Goal: Task Accomplishment & Management: Manage account settings

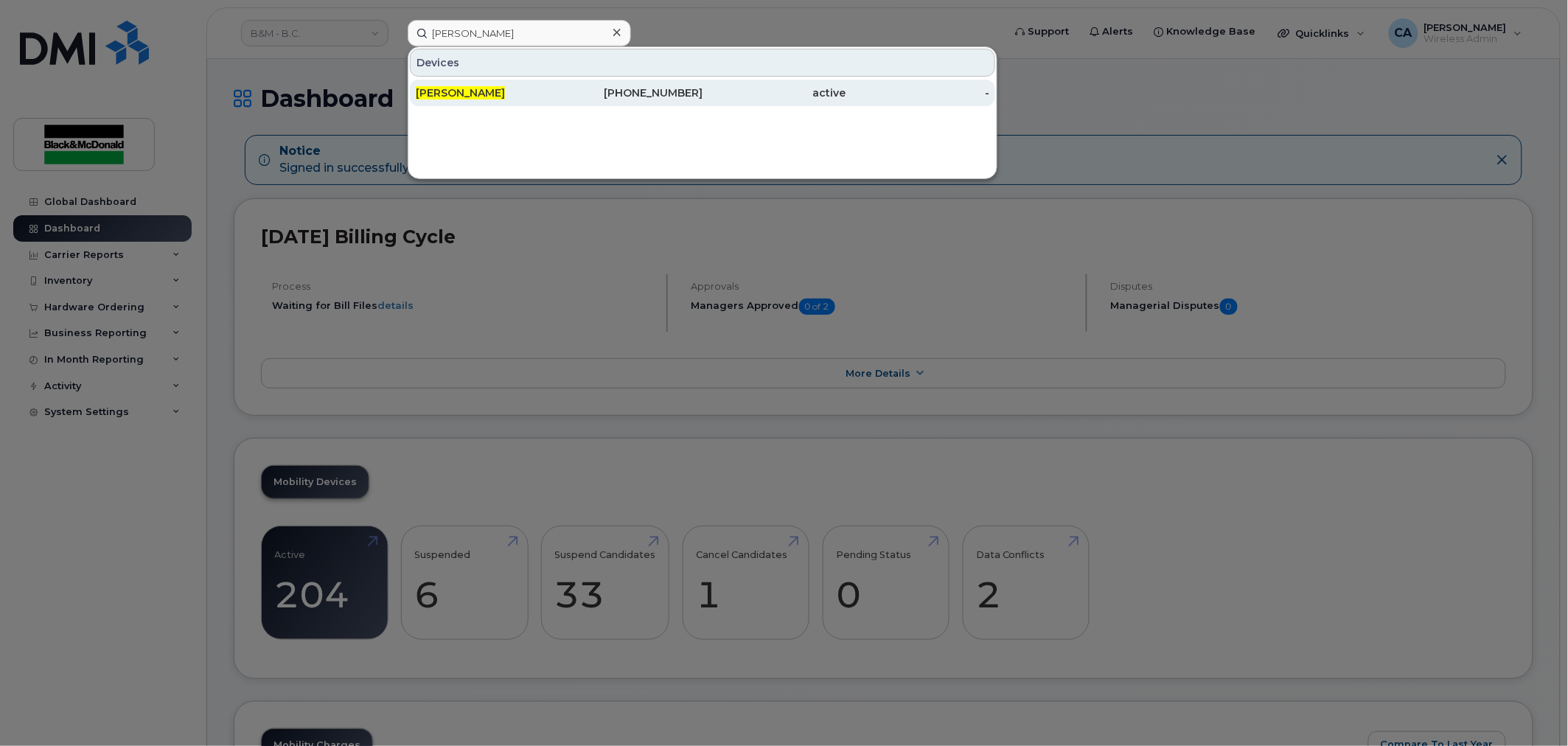
type input "chris lee"
click at [546, 99] on div "[PERSON_NAME]" at bounding box center [488, 93] width 144 height 15
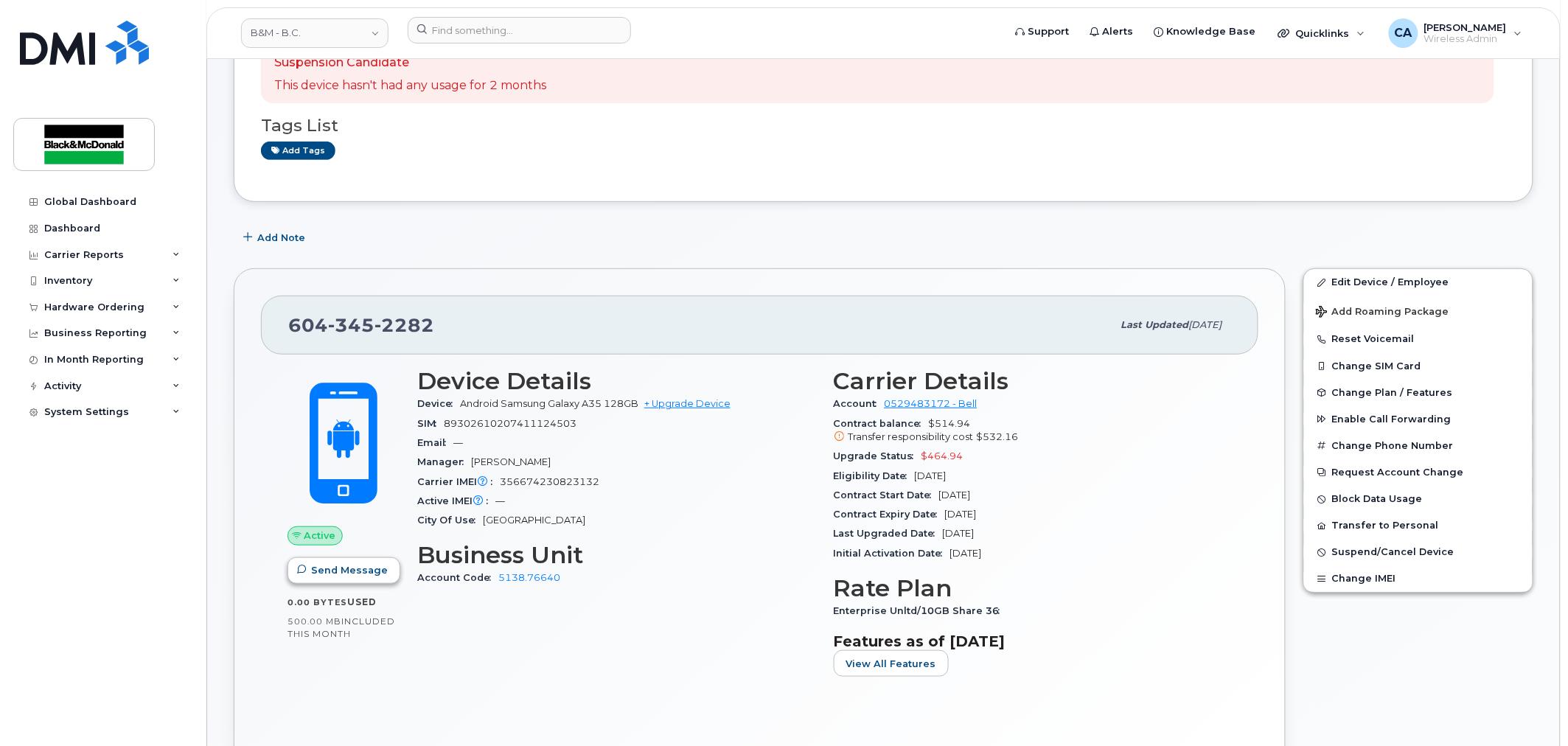
scroll to position [164, 0]
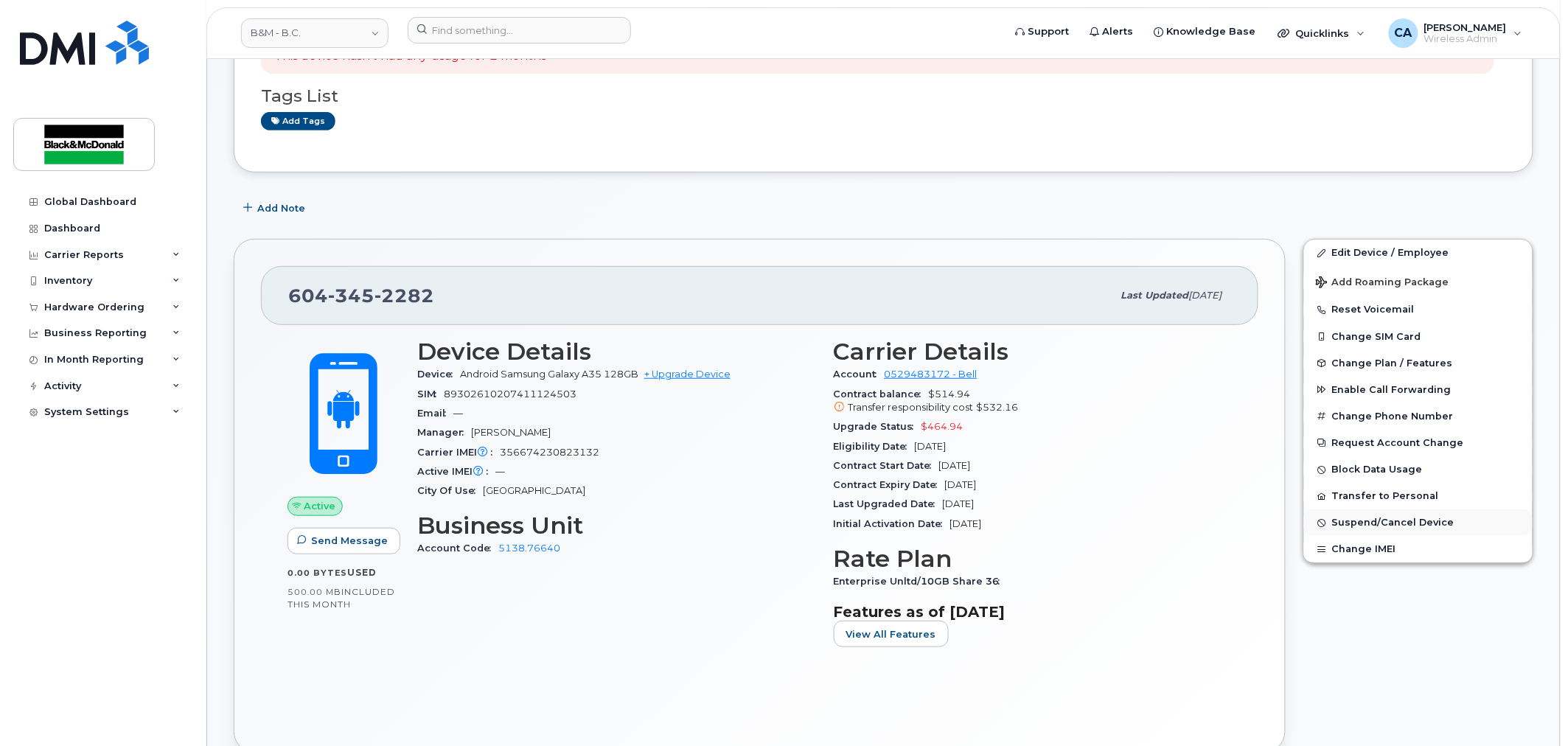
click at [1398, 527] on span "Suspend/Cancel Device" at bounding box center [1393, 523] width 123 height 11
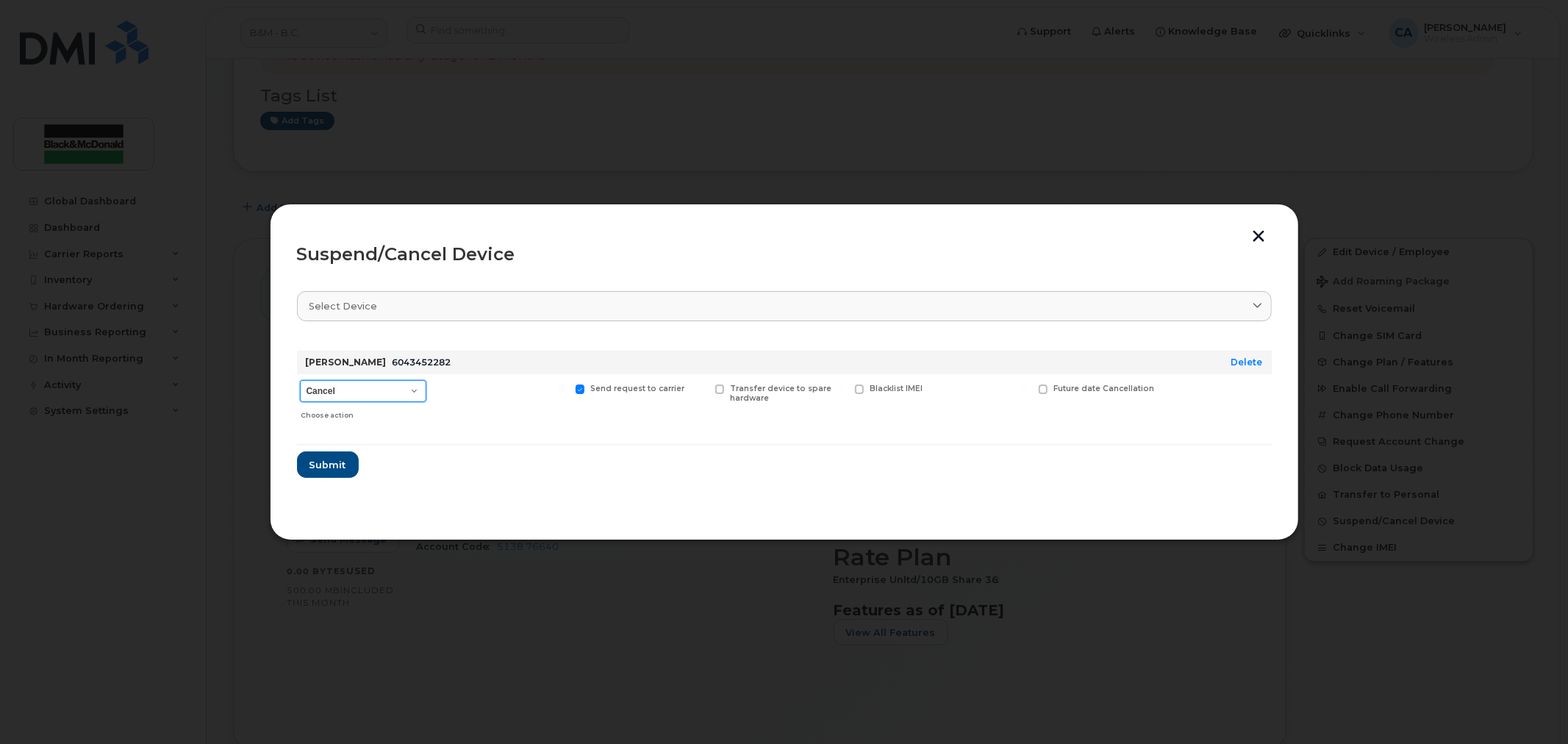
click at [361, 395] on select "Cancel Suspend - Extend Suspension Suspend - Reduced Rate Suspend - Full Rate S…" at bounding box center [363, 391] width 127 height 22
select select "[object Object]"
click at [300, 380] on select "Cancel Suspend - Extend Suspension Suspend - Reduced Rate Suspend - Full Rate S…" at bounding box center [363, 391] width 127 height 22
click at [325, 461] on span "Submit" at bounding box center [327, 464] width 37 height 14
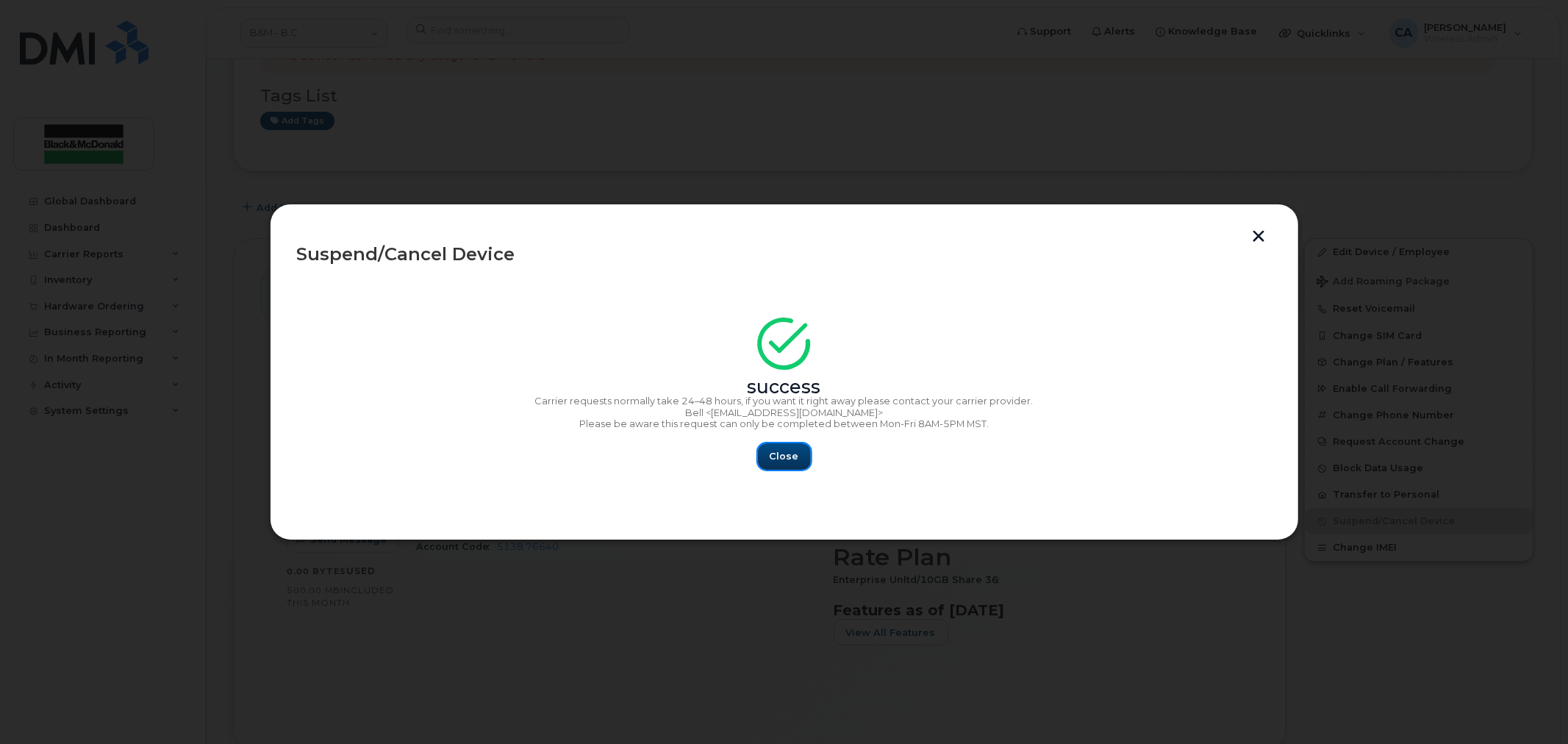
click at [795, 466] on button "Close" at bounding box center [784, 456] width 53 height 27
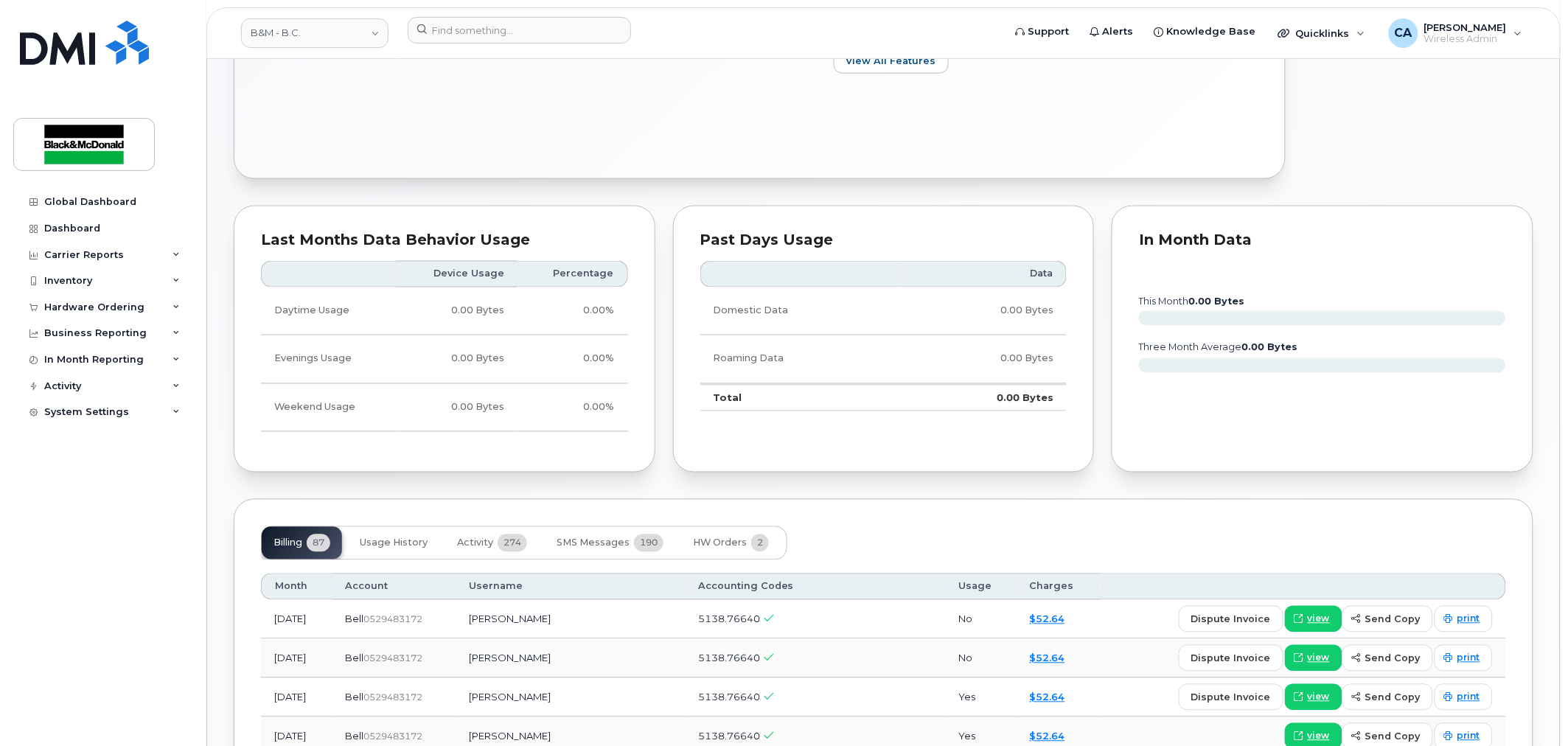
scroll to position [1065, 0]
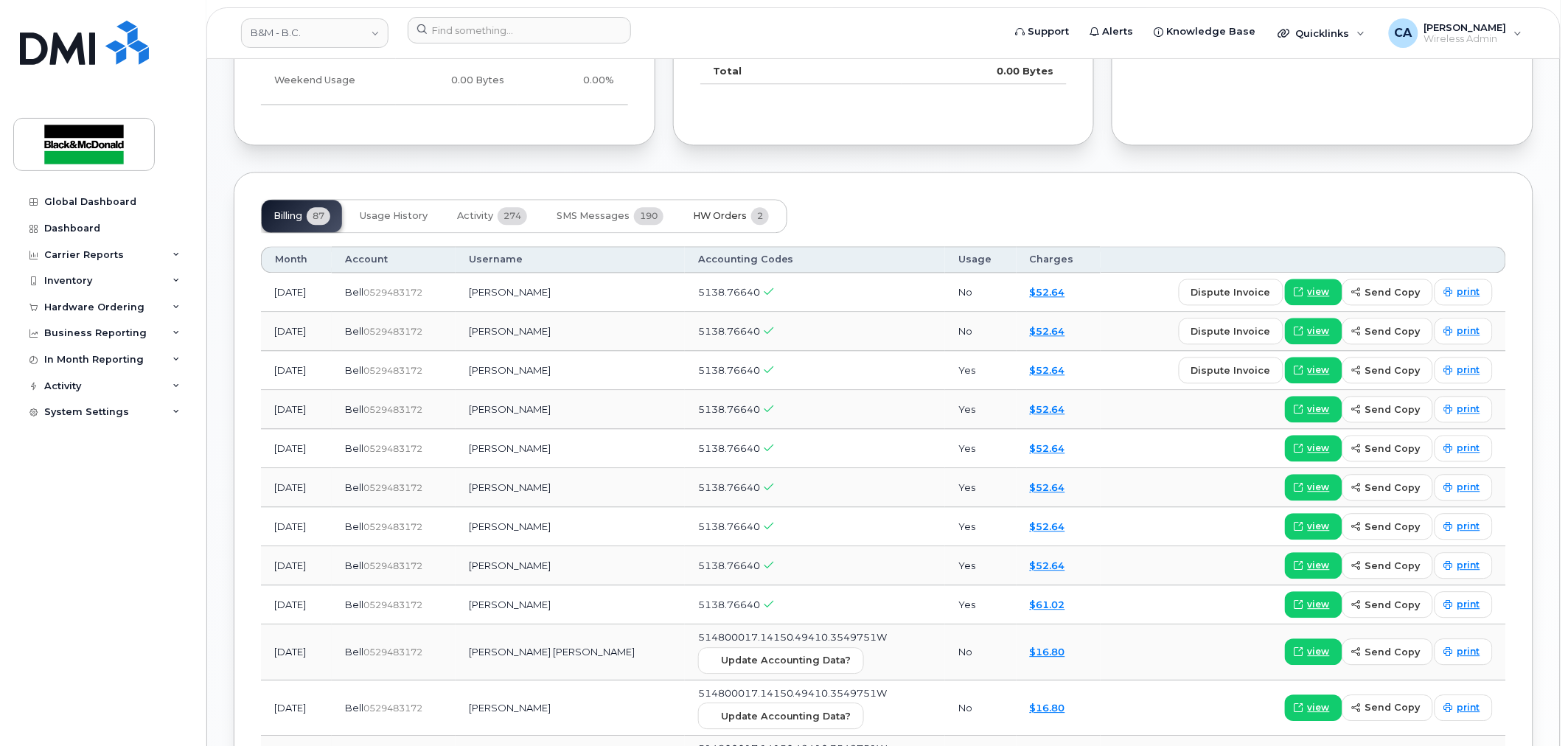
click at [708, 207] on button "HW Orders 2" at bounding box center [731, 216] width 100 height 32
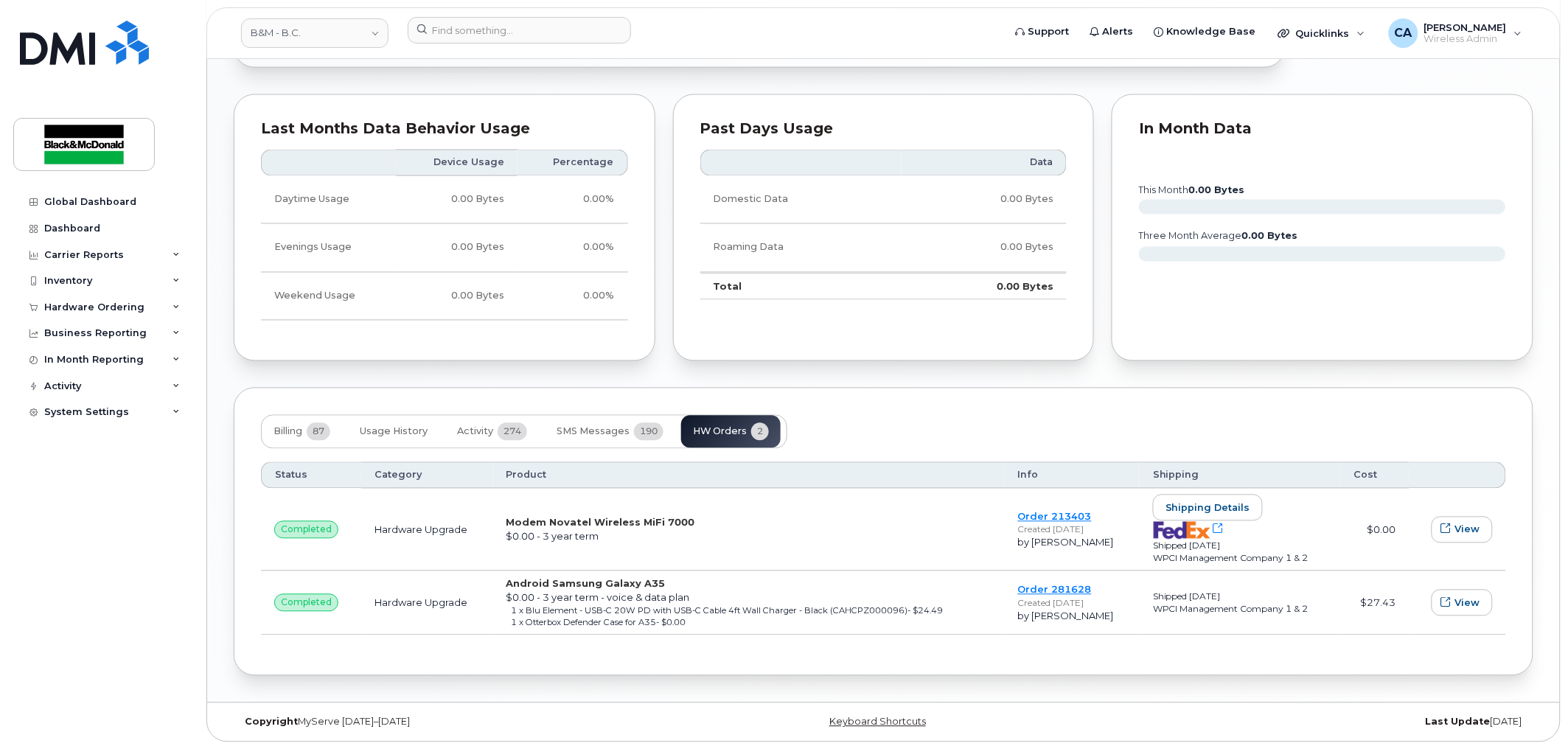
scroll to position [853, 0]
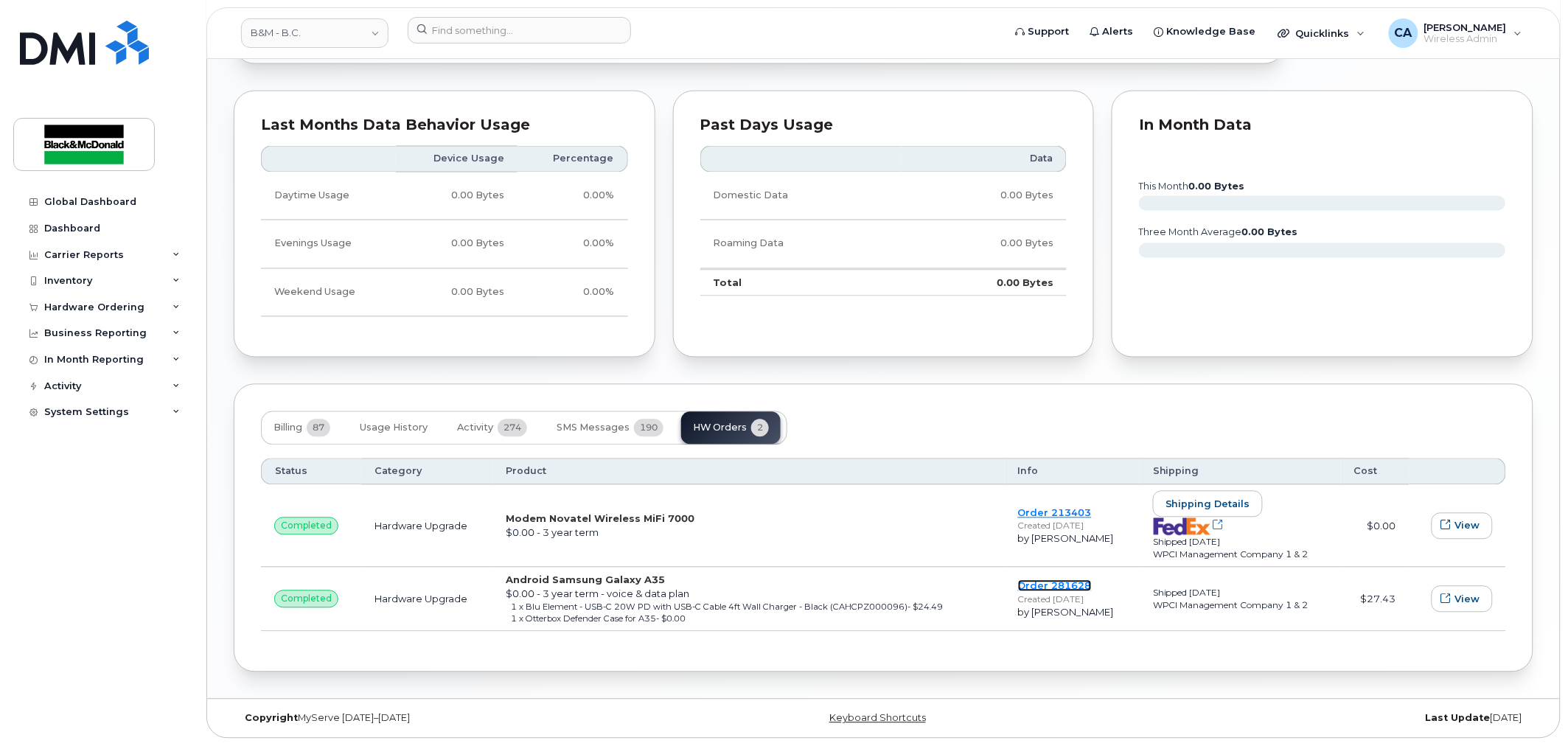
click at [1045, 586] on link "Order 281628" at bounding box center [1055, 586] width 74 height 12
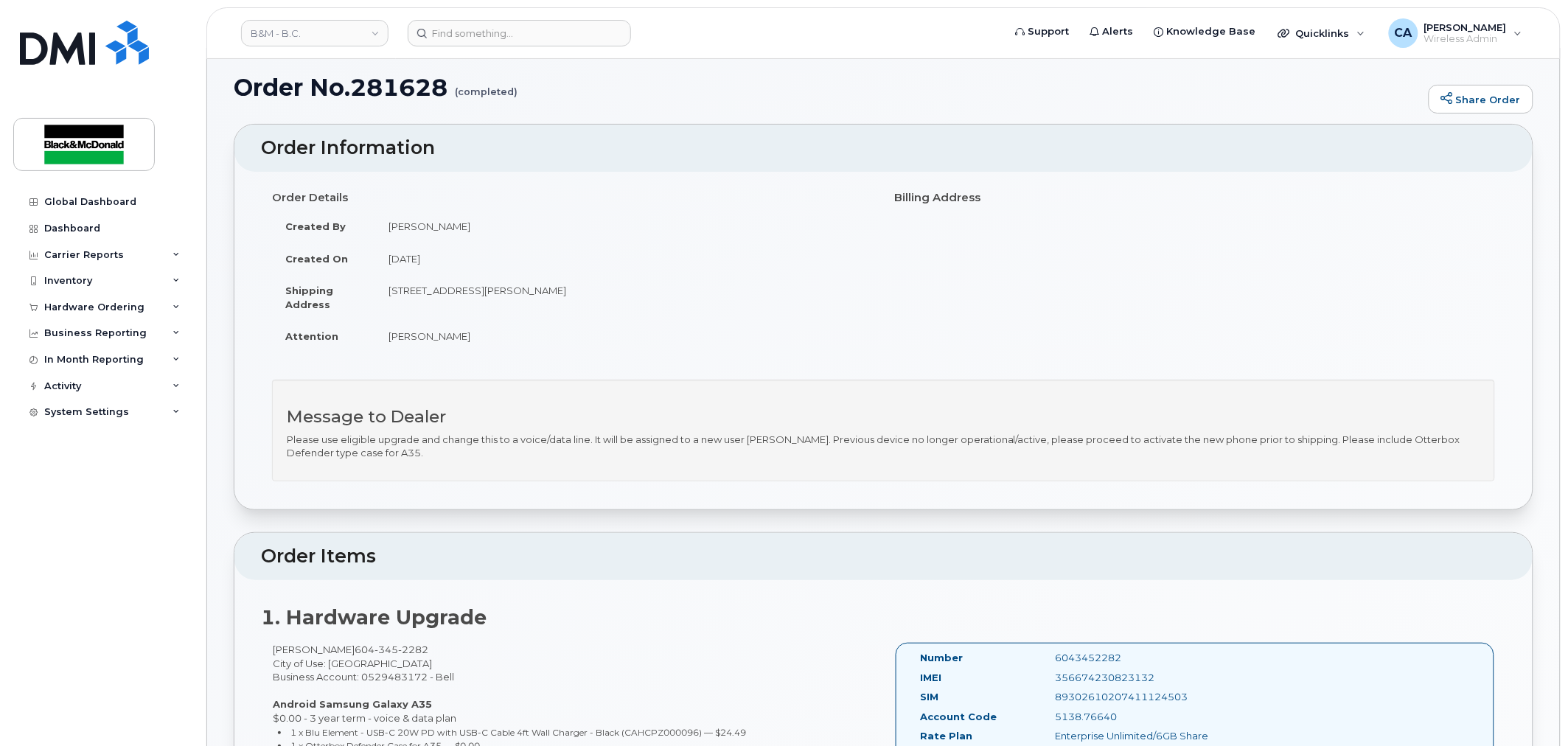
scroll to position [164, 0]
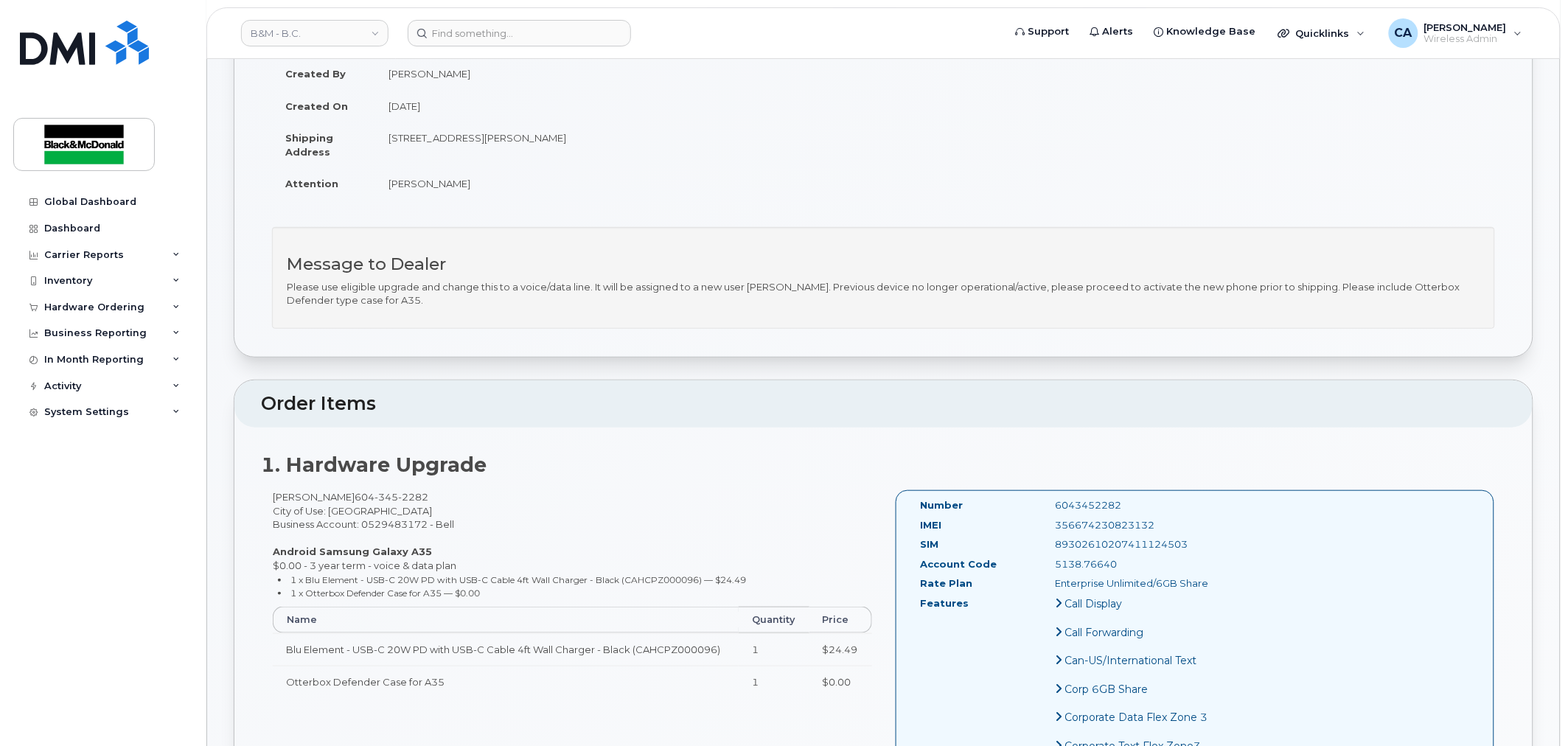
click at [1043, 527] on div "356674230823132" at bounding box center [1138, 525] width 189 height 14
drag, startPoint x: 1033, startPoint y: 527, endPoint x: 1156, endPoint y: 526, distance: 123.0
click at [1156, 526] on div "356674230823132" at bounding box center [1138, 525] width 189 height 14
copy div "356674230823132"
